Goal: Navigation & Orientation: Find specific page/section

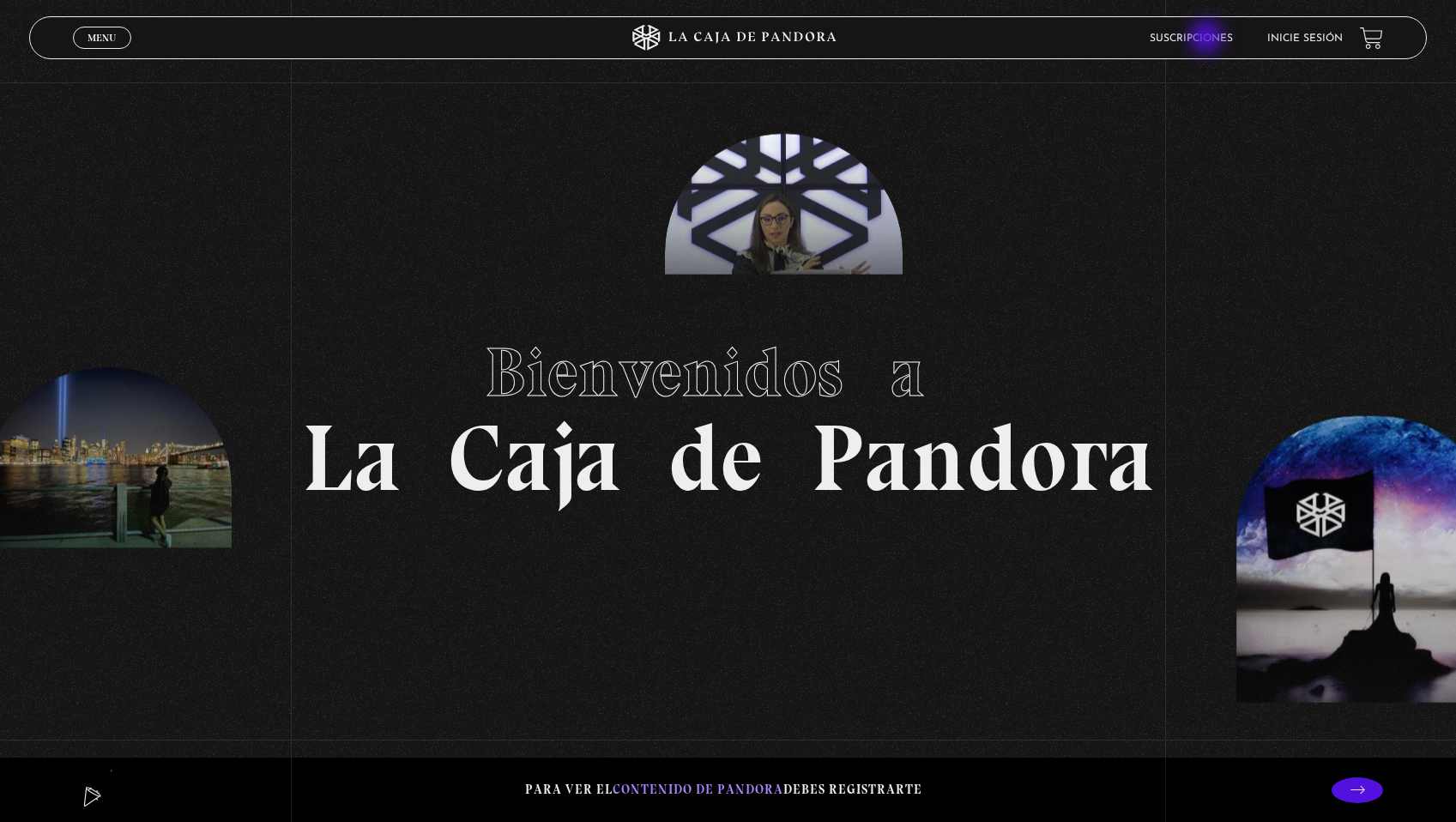
click at [1208, 38] on link "Suscripciones" at bounding box center [1191, 39] width 83 height 10
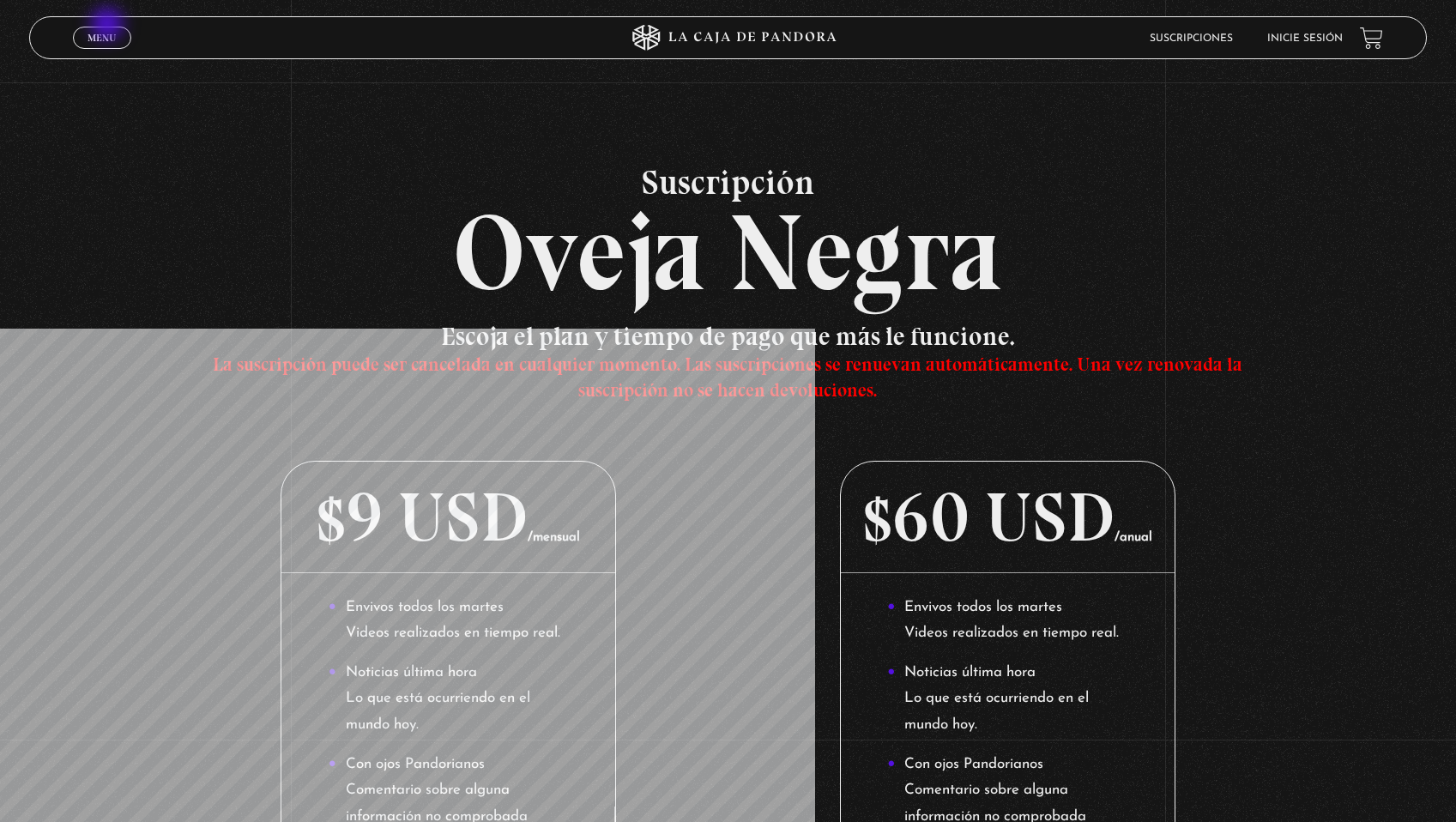
click at [109, 27] on link "Menu Cerrar" at bounding box center [102, 38] width 58 height 23
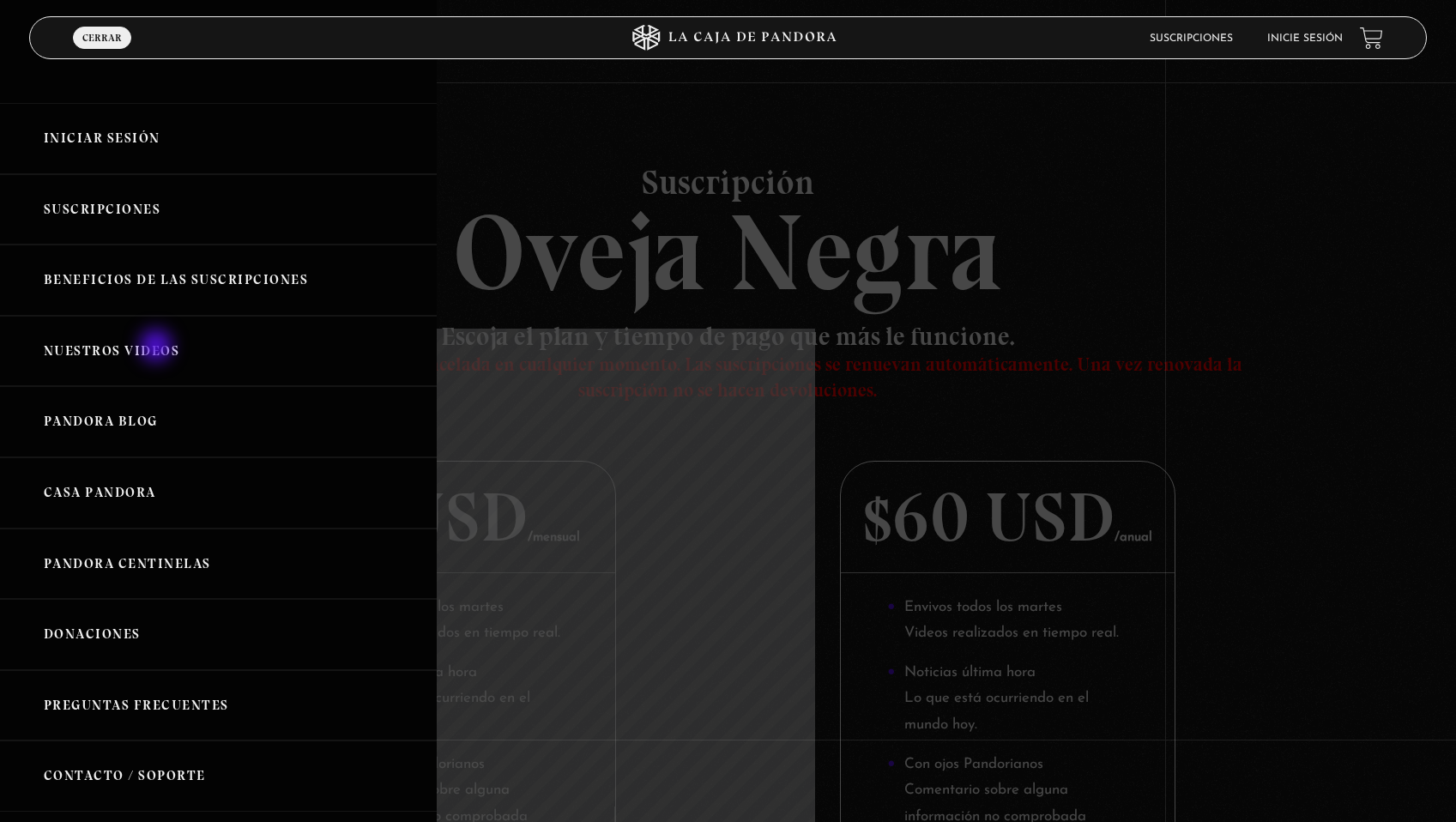
click at [158, 347] on link "Nuestros Videos" at bounding box center [218, 352] width 436 height 71
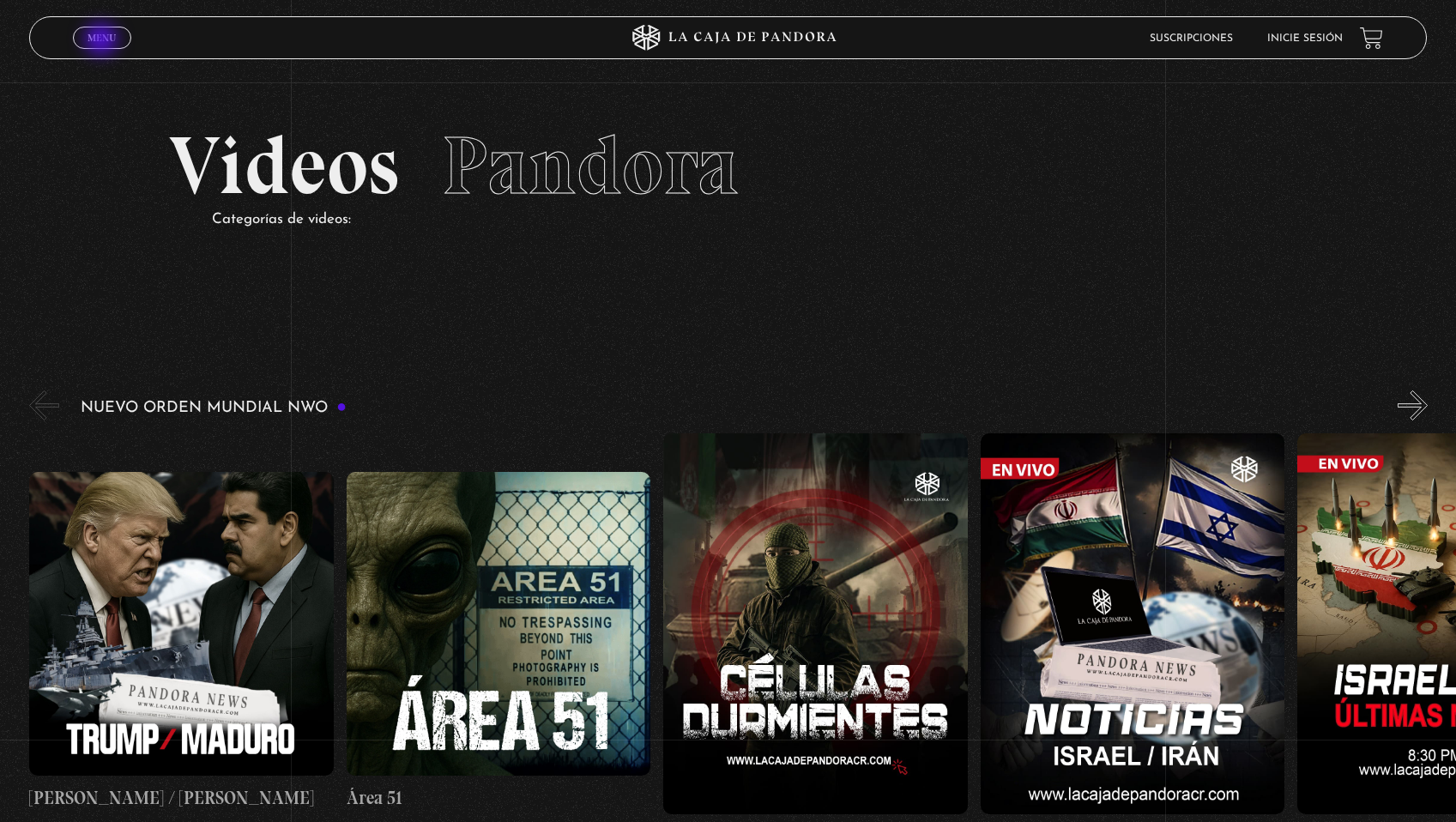
click at [103, 41] on span "Menu" at bounding box center [102, 38] width 29 height 10
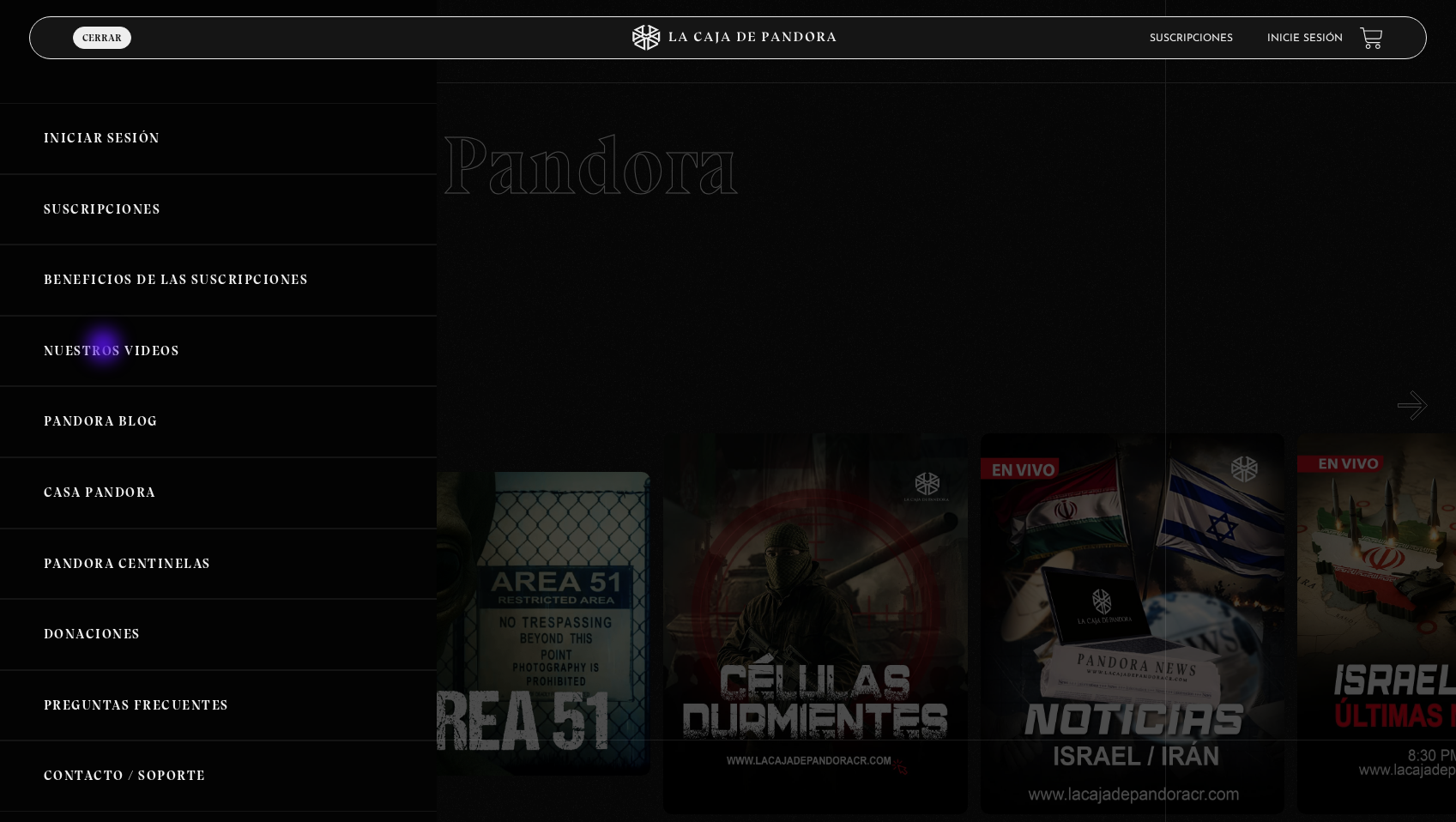
click at [106, 347] on link "Nuestros Videos" at bounding box center [218, 352] width 436 height 71
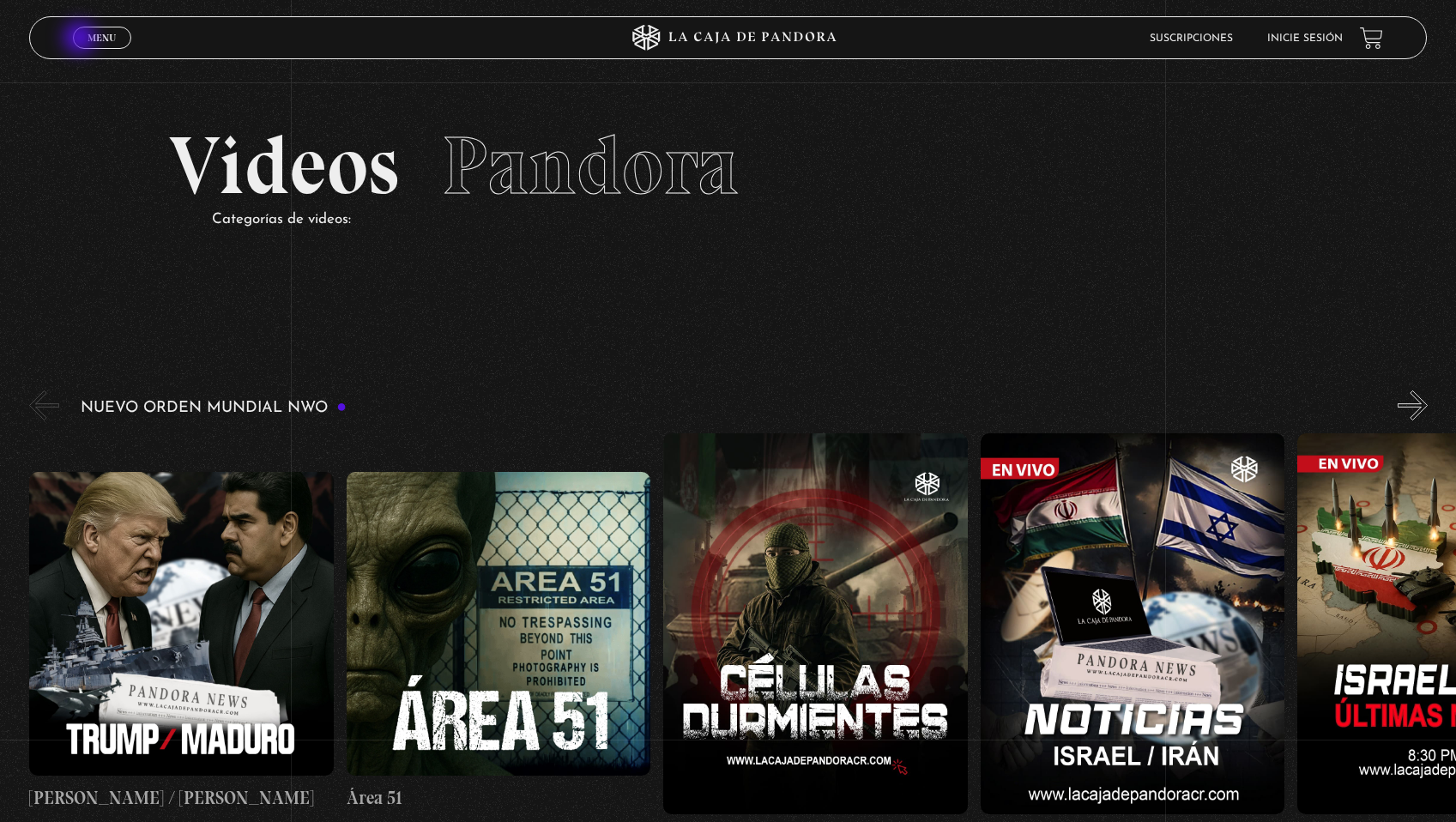
click at [82, 39] on link "Menu Cerrar" at bounding box center [102, 38] width 58 height 23
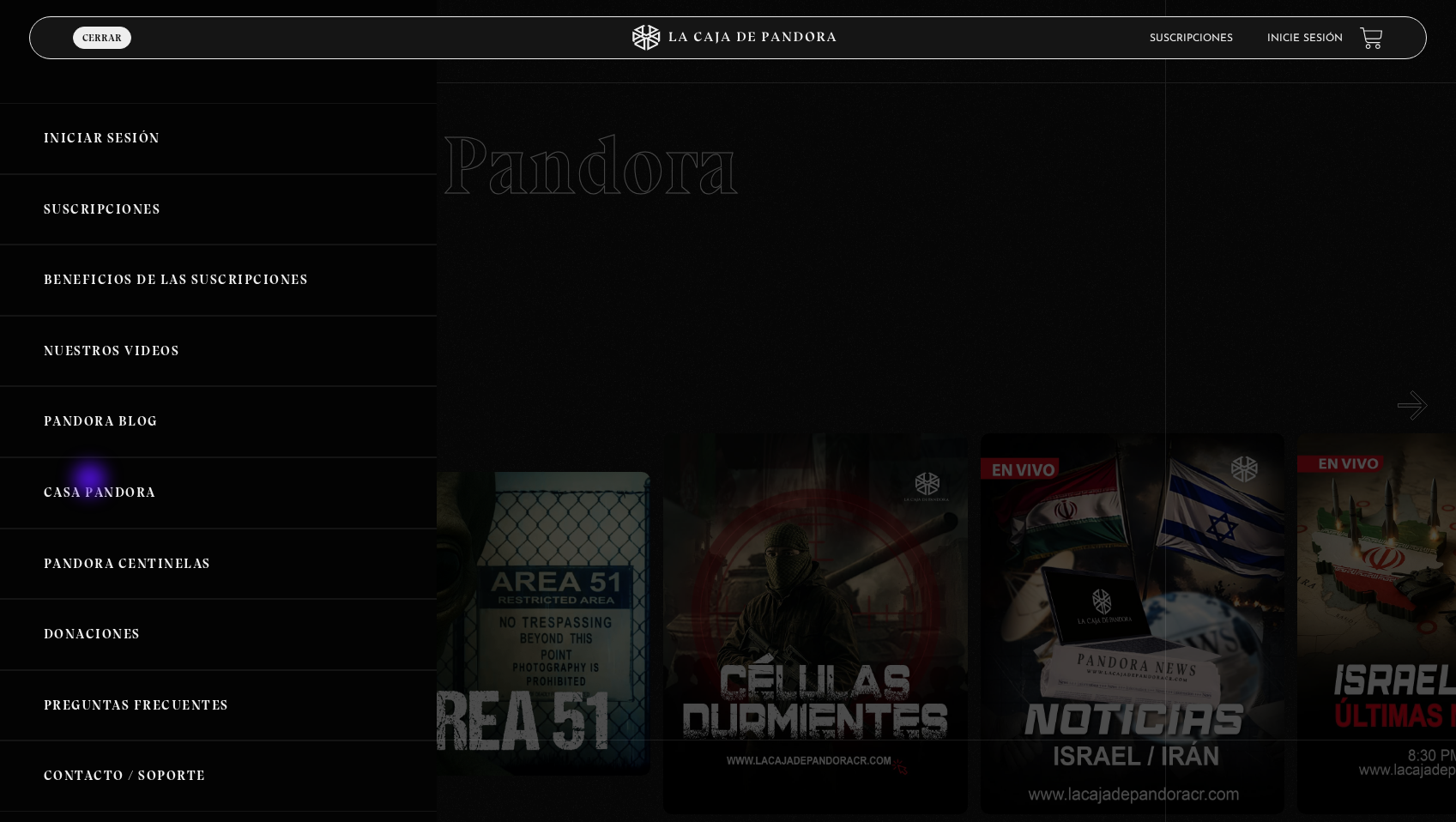
click at [92, 482] on link "Casa Pandora" at bounding box center [218, 493] width 436 height 71
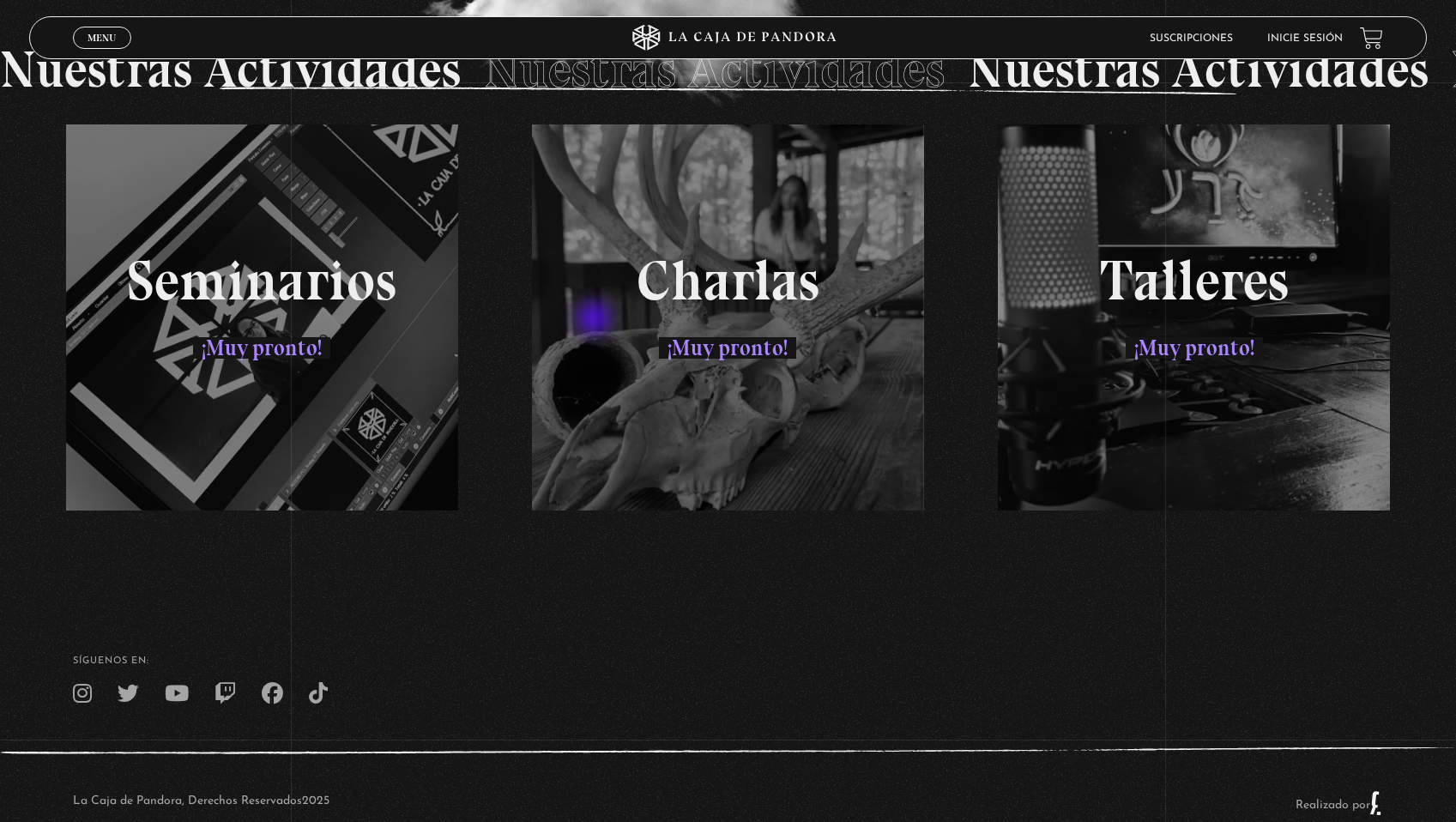
scroll to position [3123, 0]
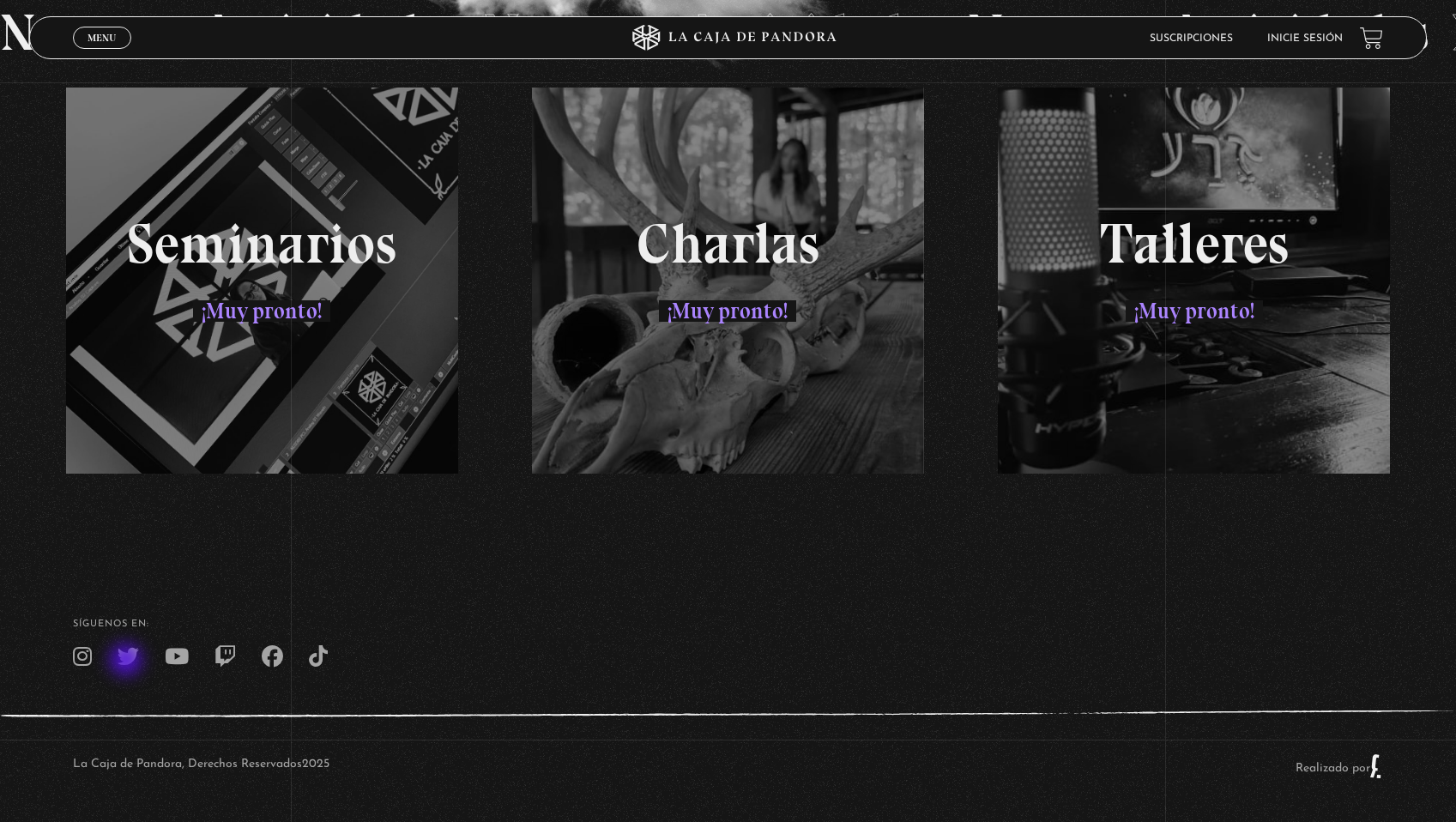
click at [128, 661] on icon at bounding box center [128, 657] width 22 height 22
click at [318, 659] on icon at bounding box center [318, 657] width 19 height 22
click at [268, 657] on icon at bounding box center [272, 657] width 22 height 22
